Goal: Task Accomplishment & Management: Use online tool/utility

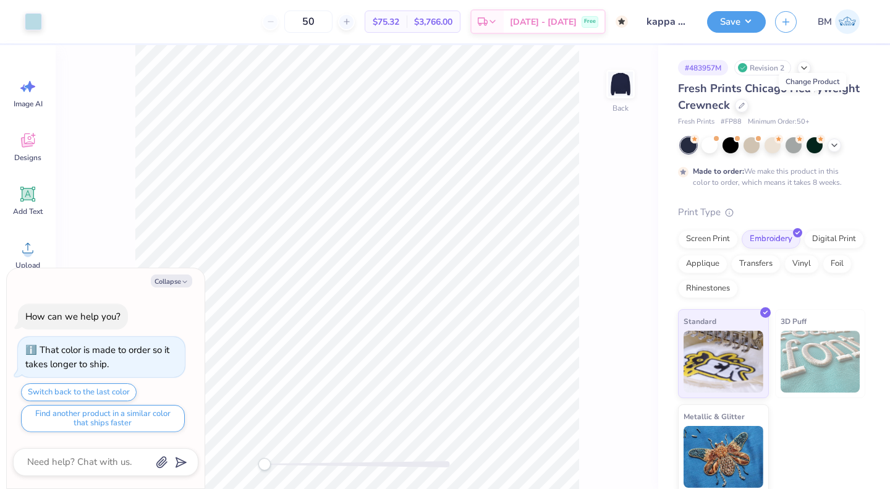
click at [745, 106] on icon at bounding box center [742, 106] width 6 height 6
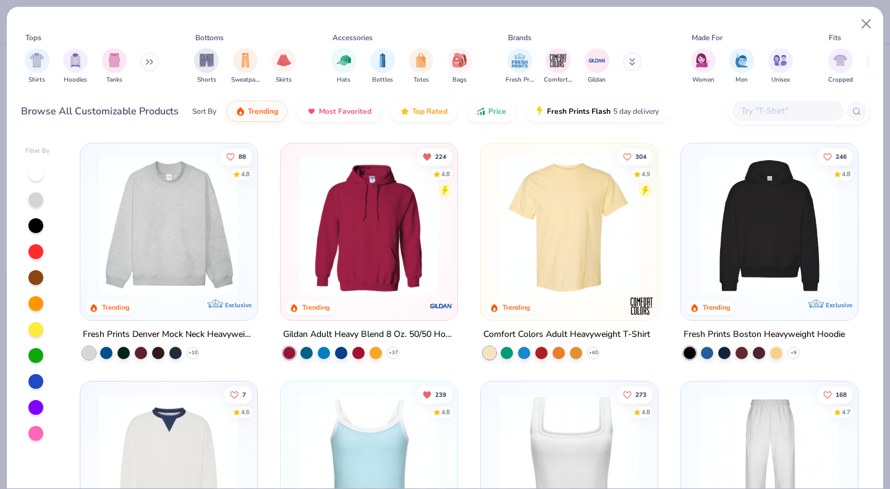
click at [153, 263] on img at bounding box center [169, 226] width 152 height 140
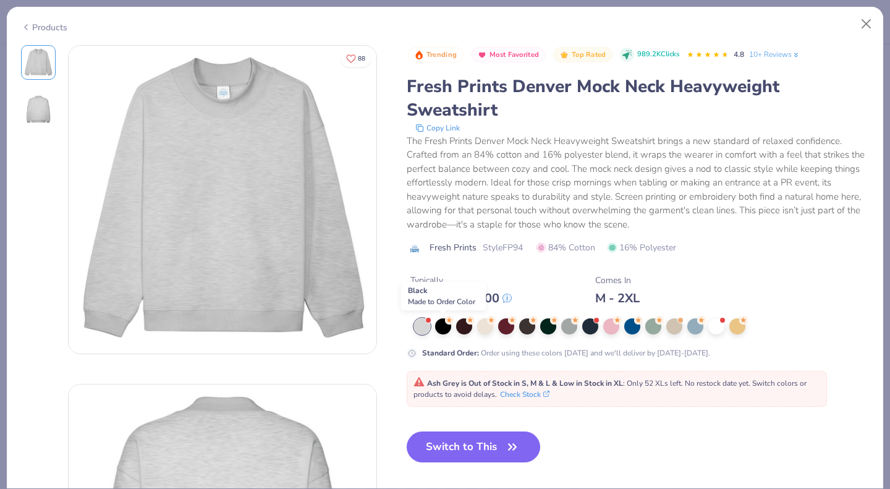
click at [439, 323] on div at bounding box center [443, 326] width 16 height 16
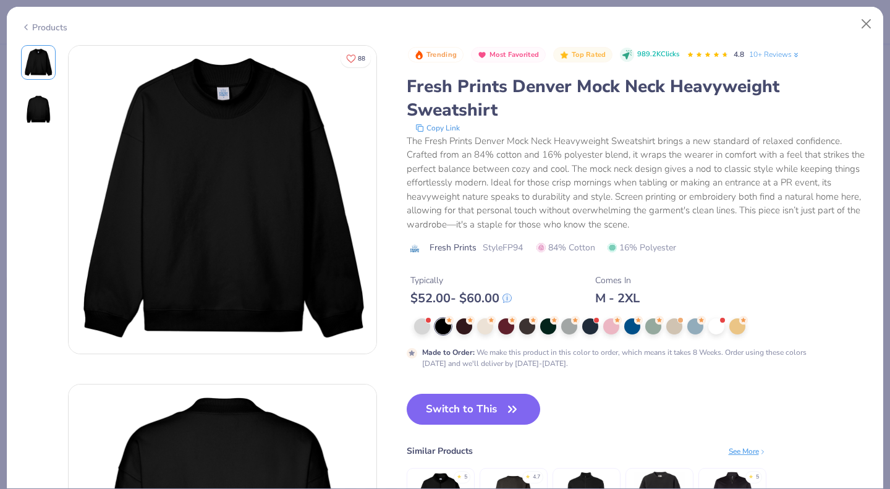
click at [466, 324] on div at bounding box center [464, 326] width 16 height 16
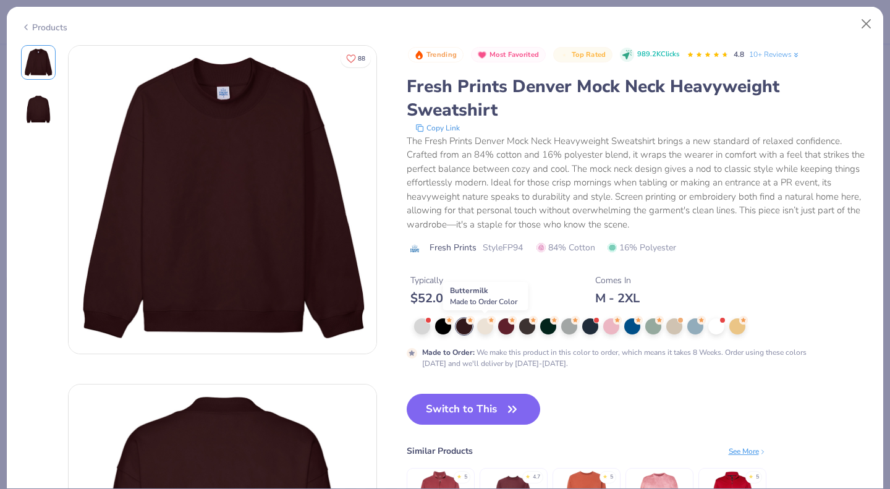
click at [487, 323] on icon at bounding box center [491, 320] width 9 height 9
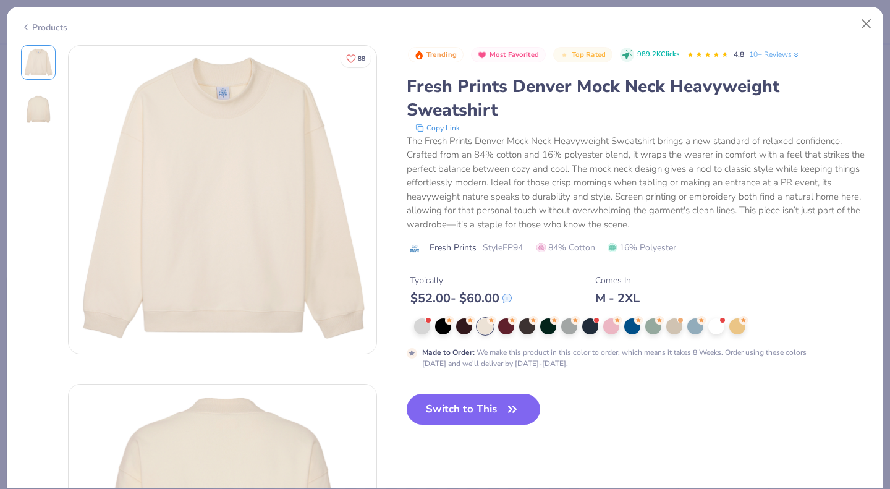
click at [590, 323] on div at bounding box center [590, 326] width 16 height 16
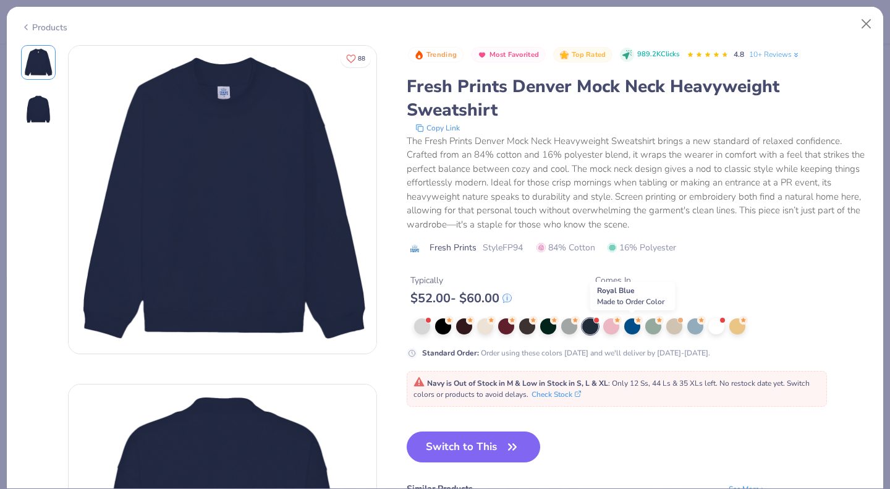
click at [627, 325] on div at bounding box center [632, 326] width 16 height 16
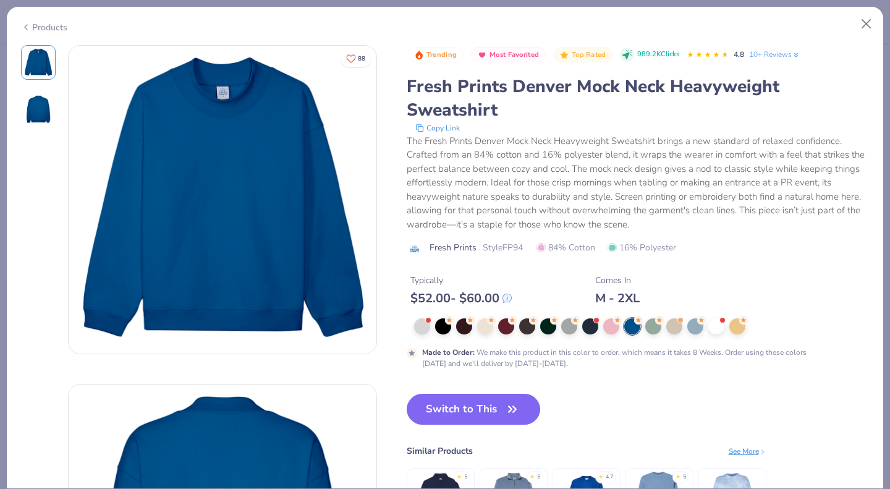
click at [718, 331] on div at bounding box center [716, 326] width 16 height 16
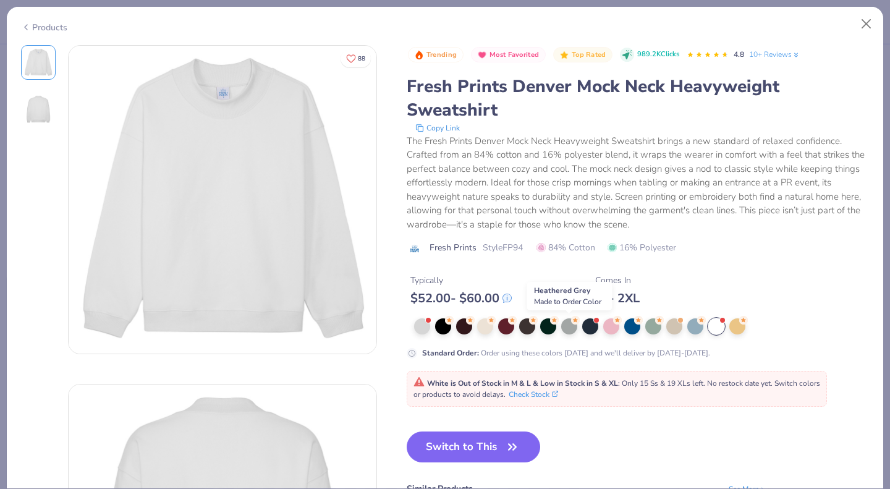
click at [567, 329] on div at bounding box center [569, 326] width 16 height 16
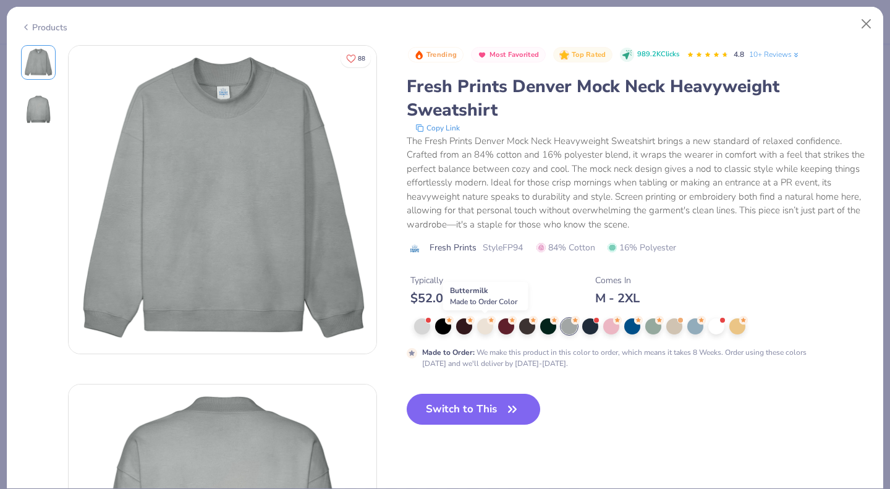
click at [485, 329] on div at bounding box center [485, 326] width 16 height 16
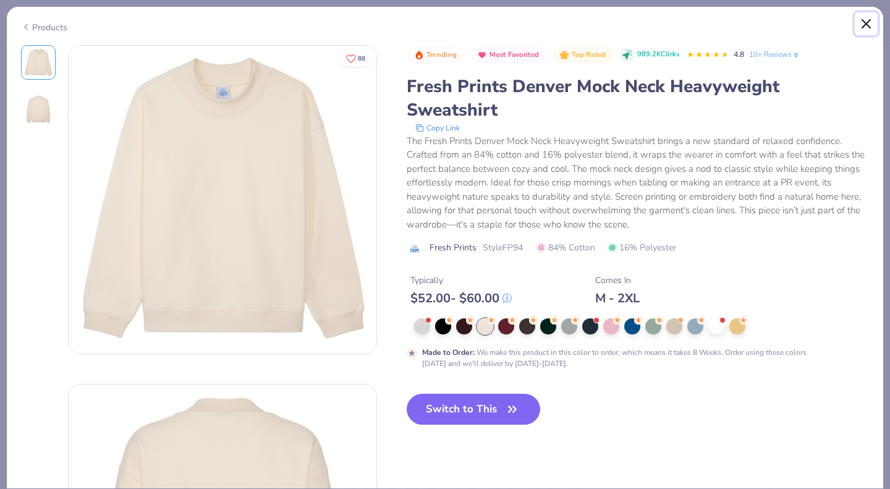
click at [868, 23] on button "Close" at bounding box center [866, 23] width 23 height 23
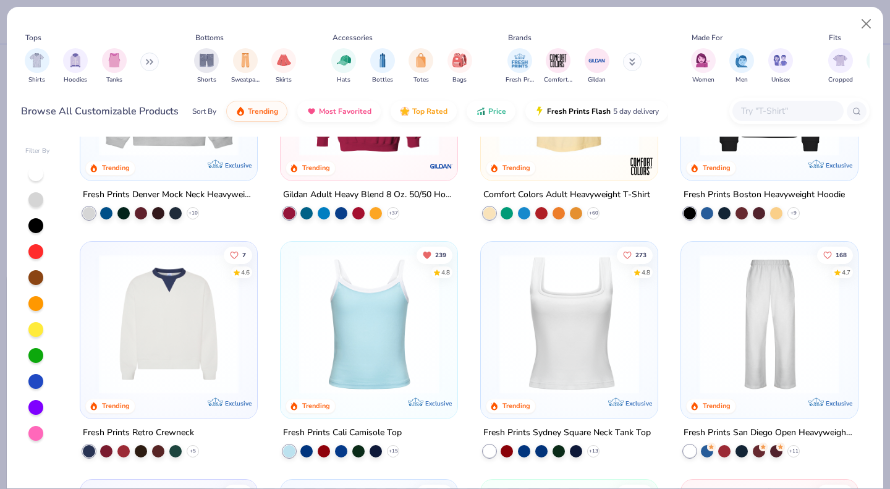
scroll to position [140, 0]
click at [177, 318] on div at bounding box center [17, 324] width 456 height 140
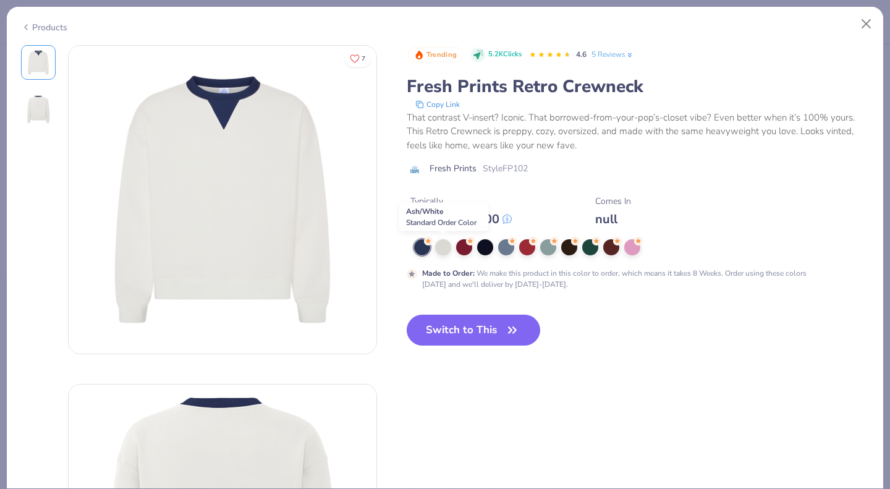
click at [446, 249] on div at bounding box center [443, 247] width 16 height 16
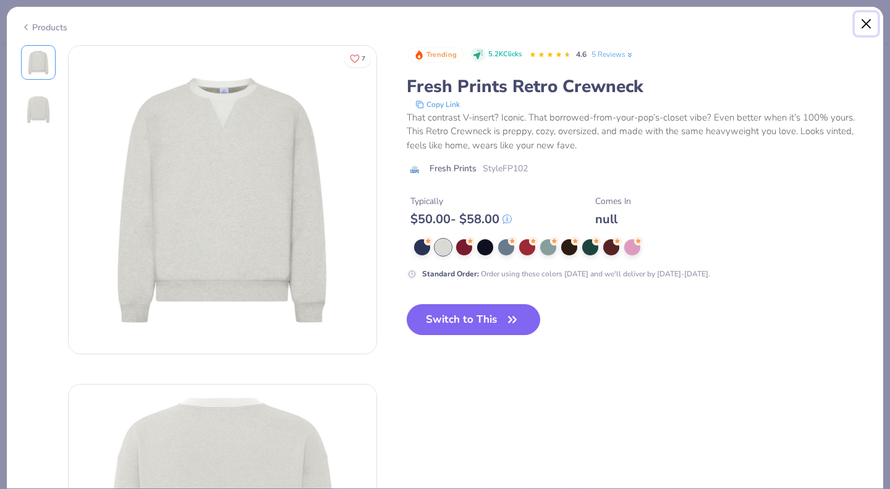
click at [865, 23] on button "Close" at bounding box center [866, 23] width 23 height 23
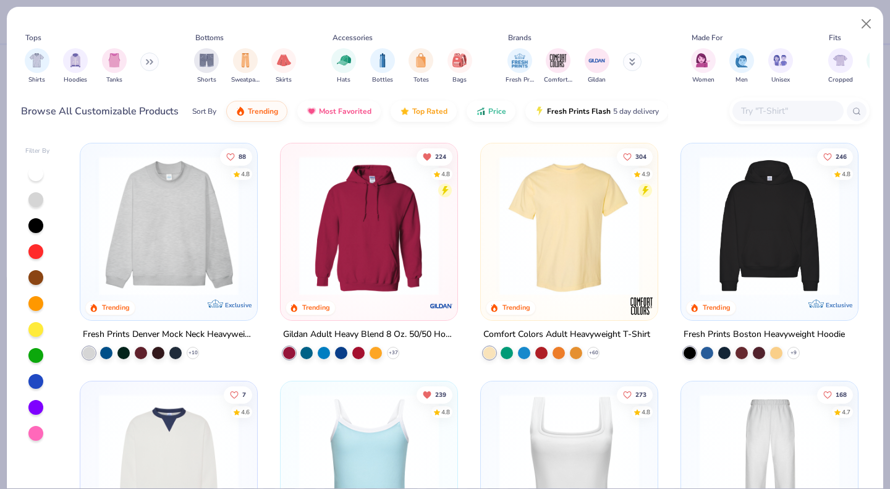
click at [787, 107] on input "text" at bounding box center [787, 111] width 95 height 14
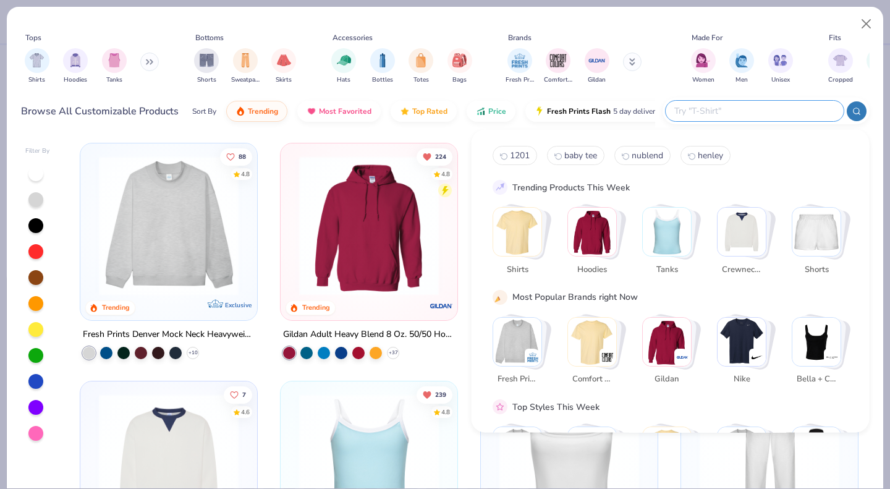
click at [34, 66] on div "filter for Shirts" at bounding box center [37, 60] width 25 height 25
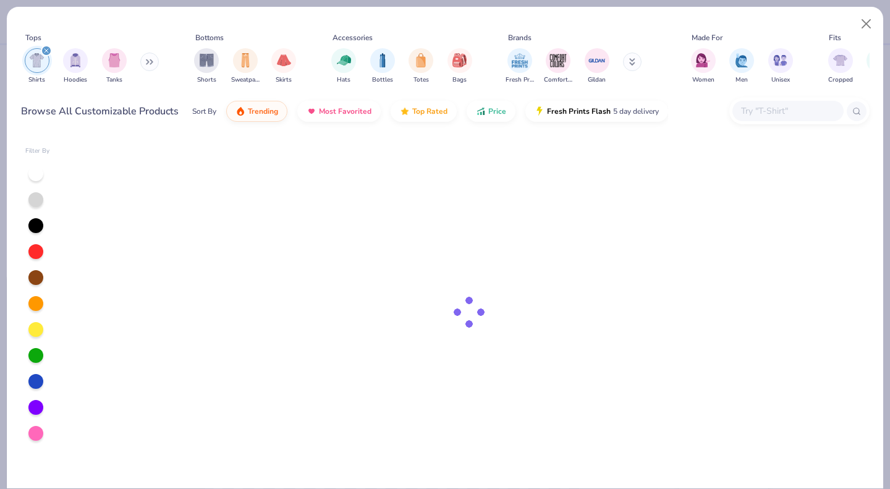
type textarea "x"
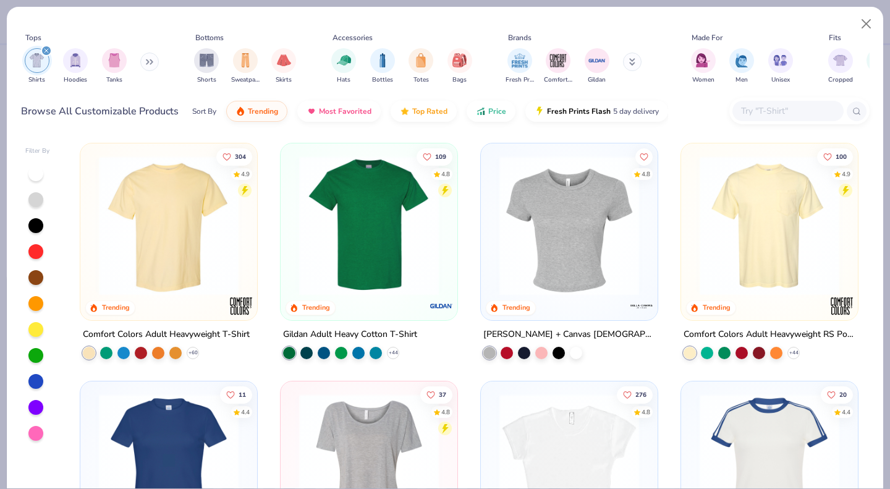
click at [781, 109] on input "text" at bounding box center [787, 111] width 95 height 14
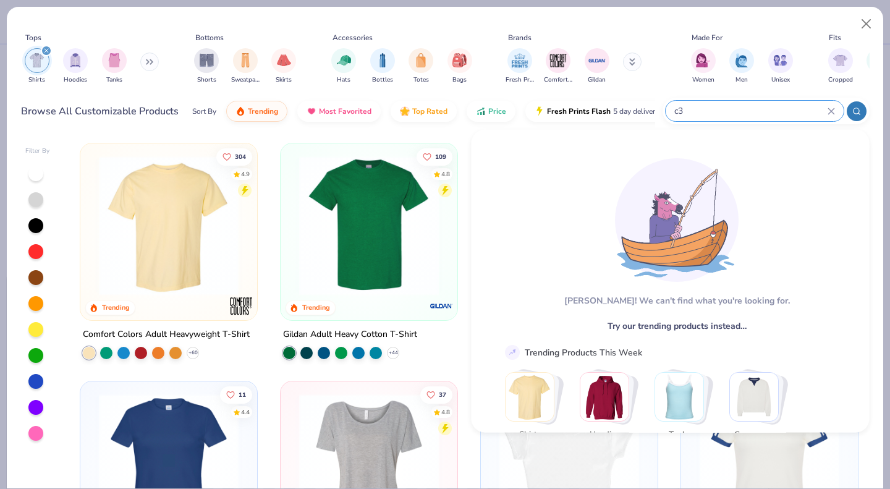
type input "c"
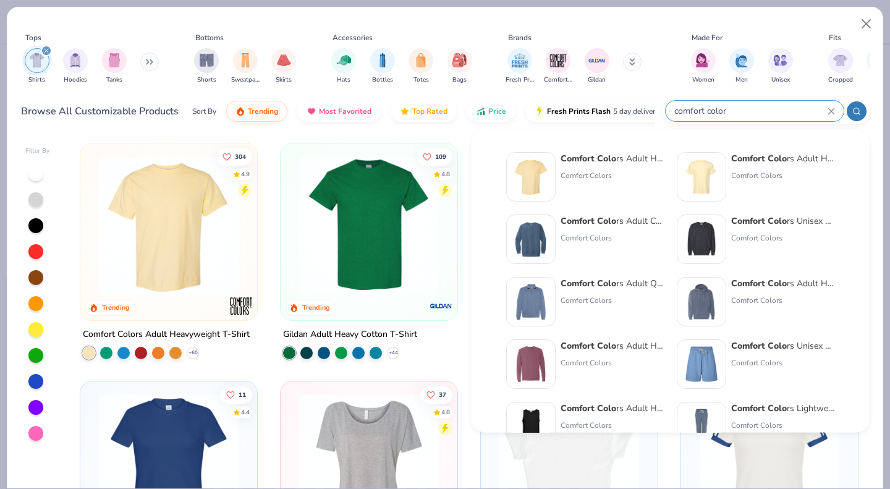
type input "comfort colors"
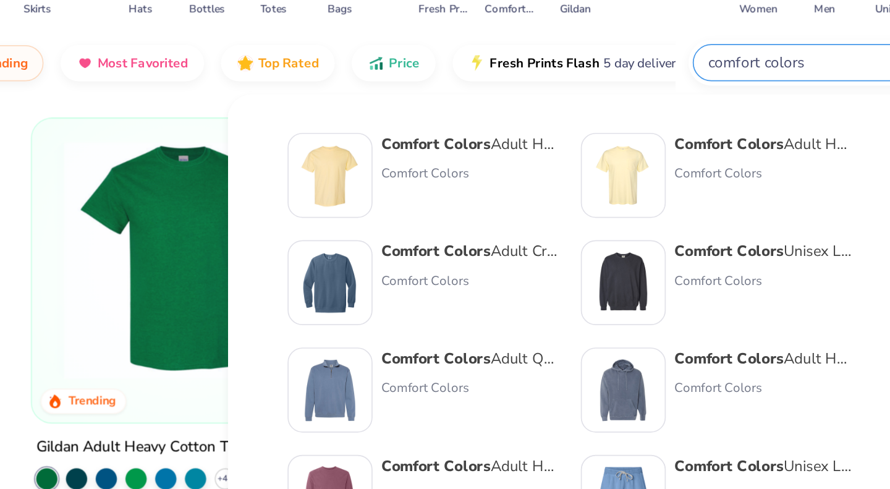
type textarea "x"
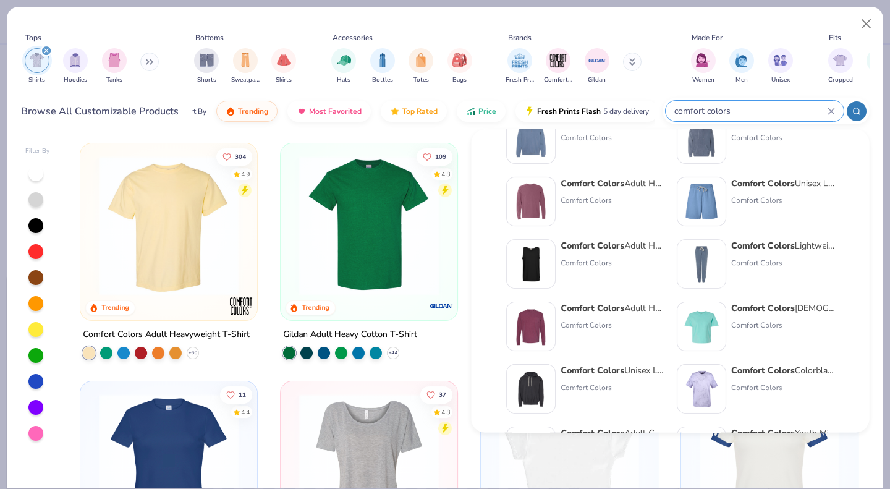
scroll to position [163, 0]
type input "comfort colors"
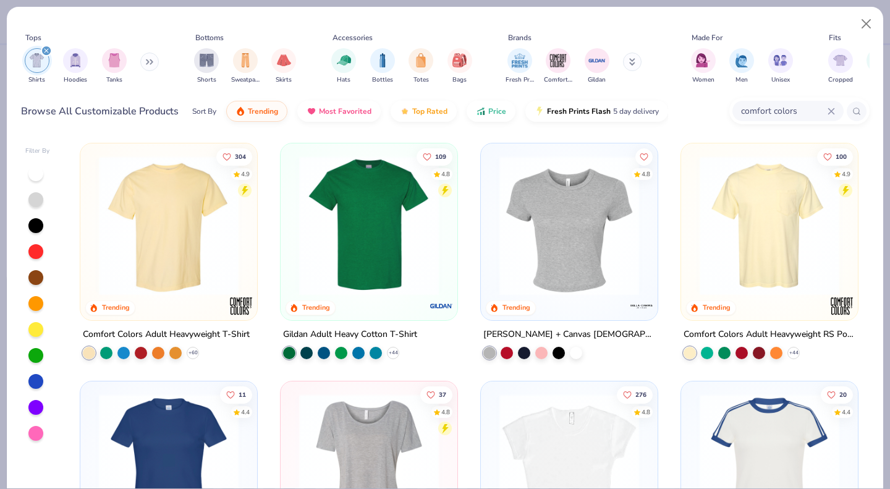
scroll to position [0, 0]
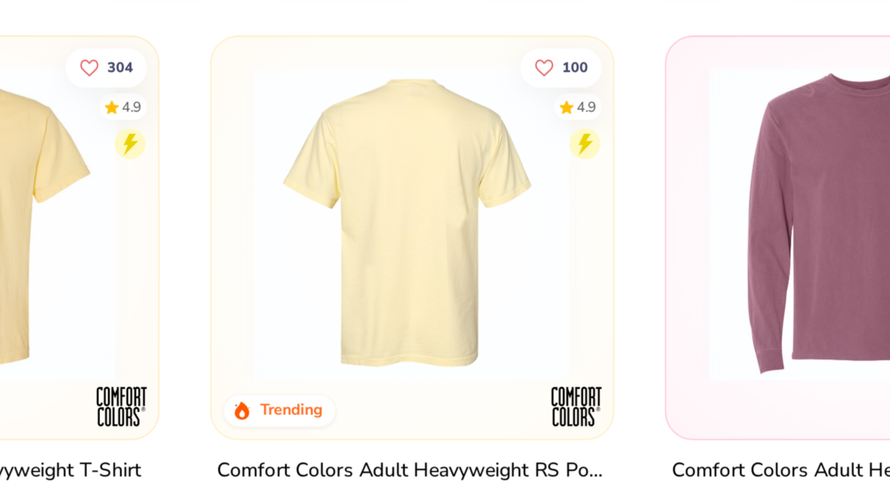
click at [376, 224] on img at bounding box center [369, 226] width 152 height 140
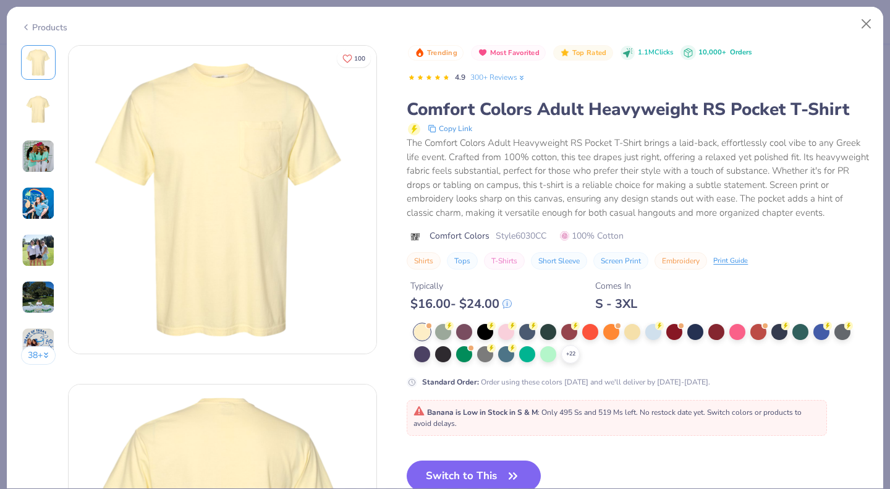
click at [578, 363] on div "+ 22" at bounding box center [570, 354] width 19 height 19
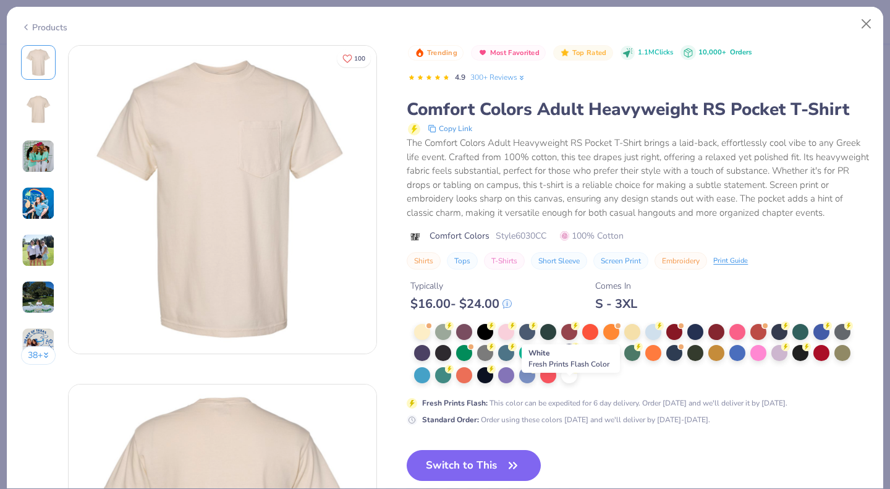
click at [567, 383] on div at bounding box center [569, 375] width 16 height 16
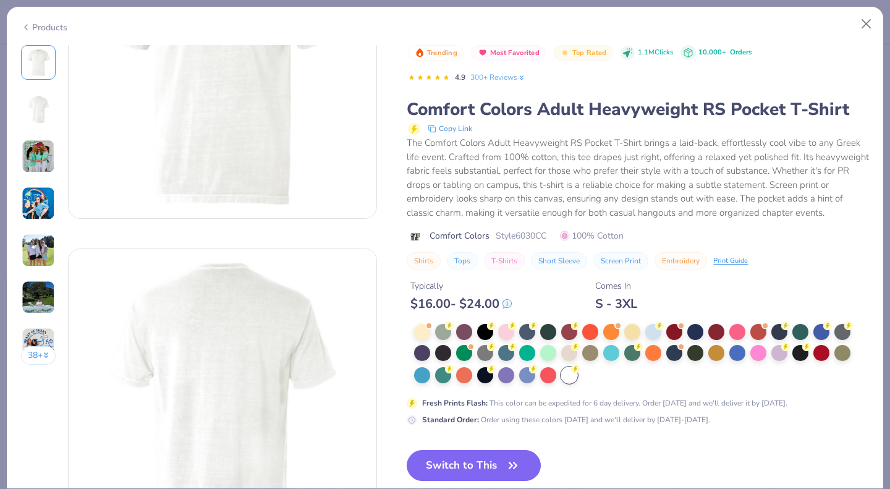
scroll to position [240, 0]
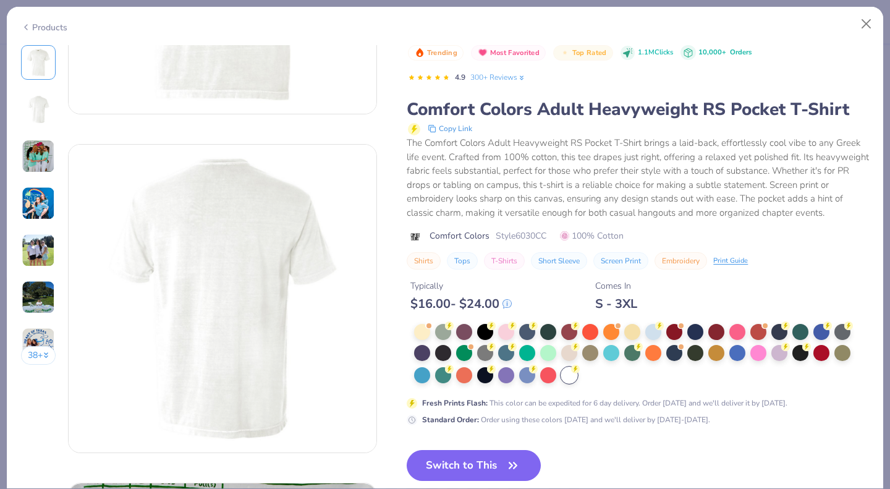
click at [459, 472] on button "Switch to This" at bounding box center [474, 465] width 134 height 31
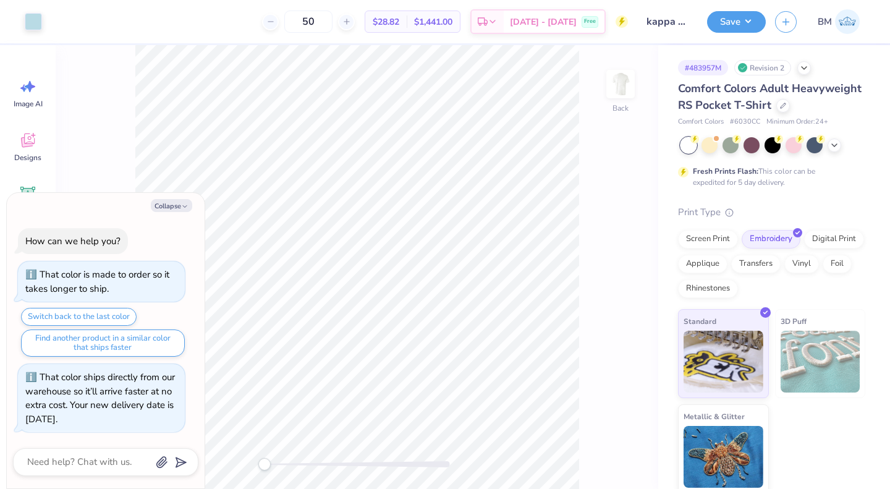
click at [168, 196] on div "Collapse How can we help you? That color is made to order so it takes longer to…" at bounding box center [106, 341] width 198 height 296
click at [161, 210] on button "Collapse" at bounding box center [171, 205] width 41 height 13
type textarea "x"
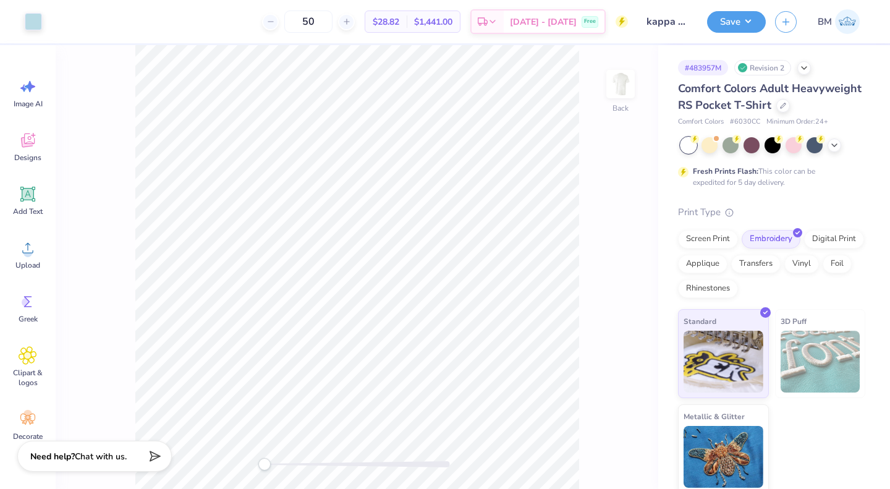
click at [35, 19] on div at bounding box center [33, 21] width 17 height 17
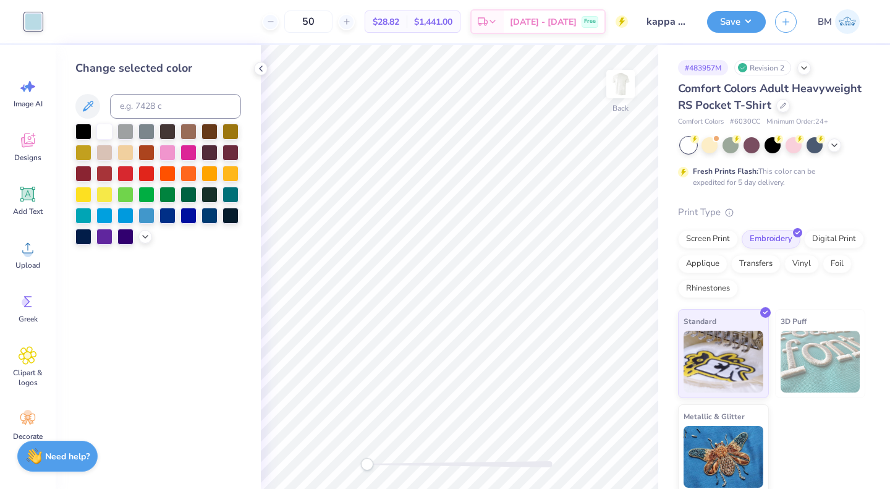
click at [166, 214] on div at bounding box center [167, 216] width 16 height 16
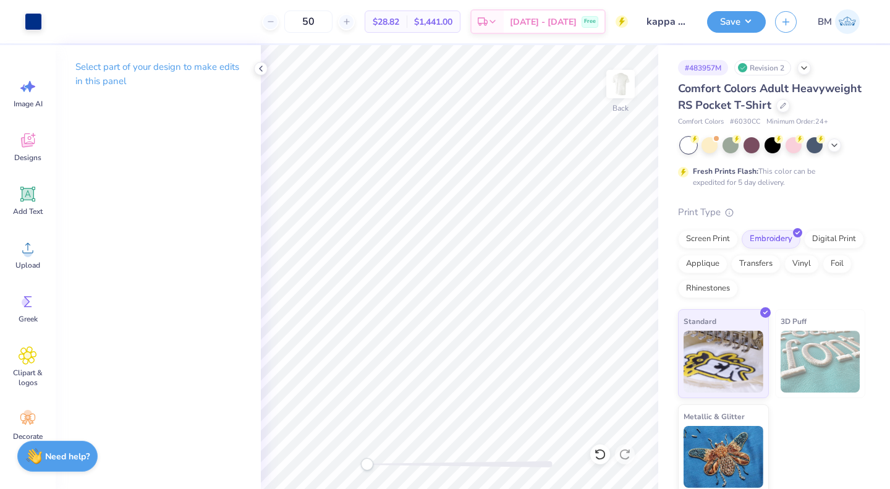
click at [738, 27] on button "Save" at bounding box center [736, 22] width 59 height 22
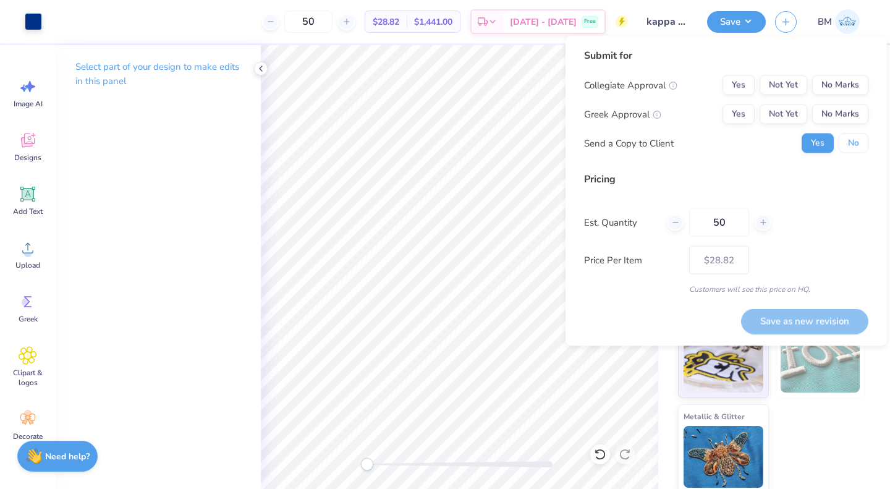
click at [849, 148] on button "No" at bounding box center [854, 144] width 30 height 20
click at [787, 104] on button "Not Yet" at bounding box center [784, 114] width 48 height 20
click at [838, 78] on button "No Marks" at bounding box center [840, 85] width 56 height 20
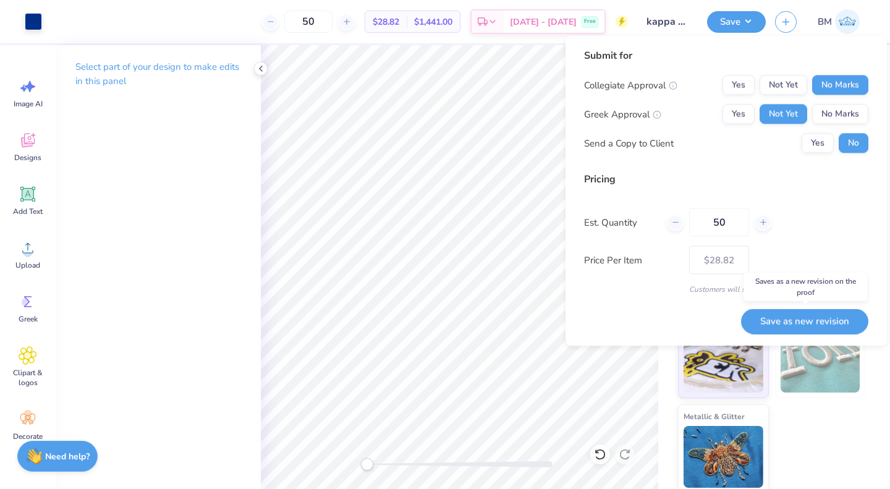
click at [777, 318] on button "Save as new revision" at bounding box center [804, 320] width 127 height 25
type input "$28.82"
